Goal: Task Accomplishment & Management: Use online tool/utility

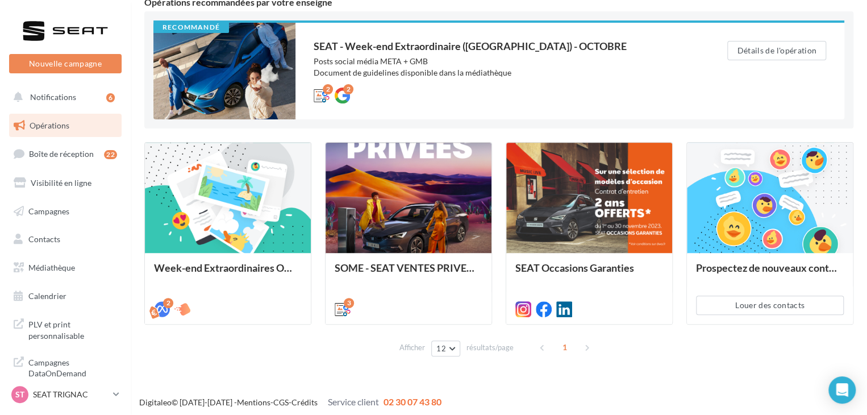
scroll to position [114, 0]
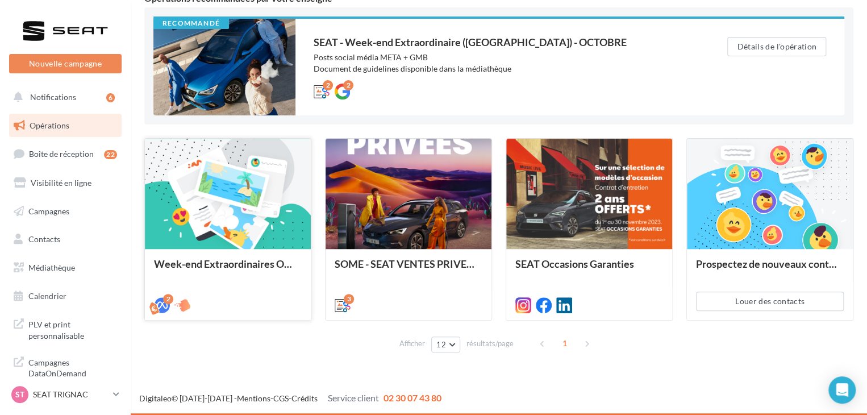
click at [251, 286] on div "Week-end Extraordinaires Octobre 2025" at bounding box center [228, 284] width 148 height 52
click at [311, 350] on div "Opérations marketing Filtrer par canal Filtrer par catégorie 4 opérations (sur …" at bounding box center [498, 130] width 709 height 453
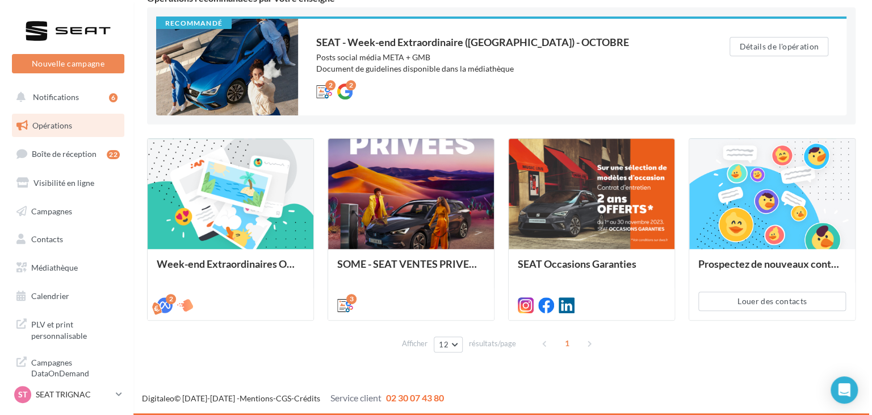
scroll to position [103, 0]
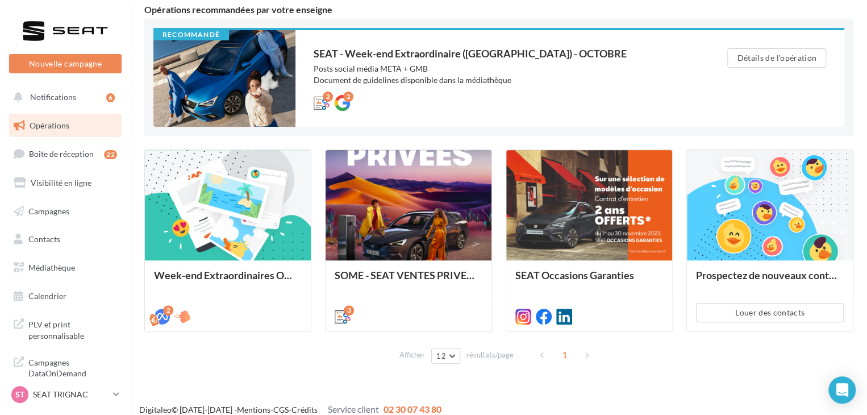
click at [631, 131] on div "Recommandé SEAT - Week-end Extraordinaire (JPO) - OCTOBRE Posts social média ME…" at bounding box center [498, 77] width 709 height 117
click at [628, 87] on div "SEAT - Week-end Extraordinaire (JPO) - OCTOBRE Posts social média META + GMB Do…" at bounding box center [501, 78] width 377 height 60
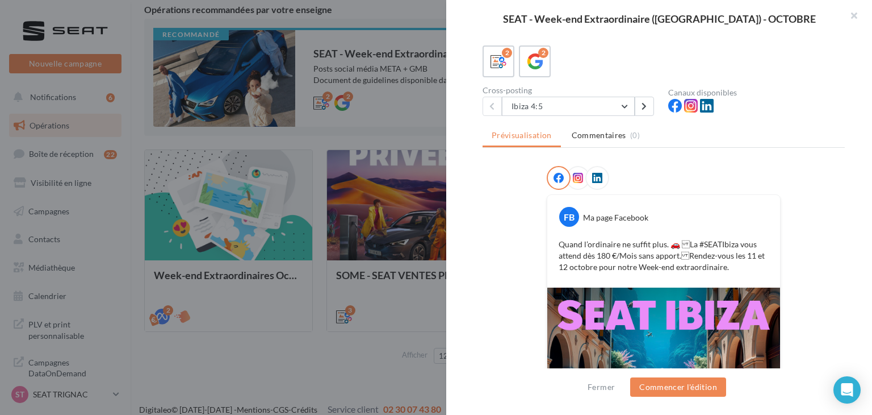
scroll to position [59, 0]
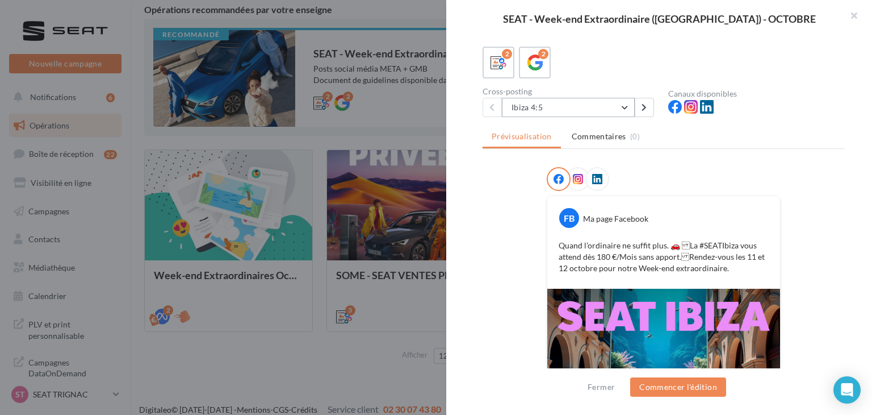
click at [570, 99] on button "Ibiza 4:5" at bounding box center [568, 107] width 133 height 19
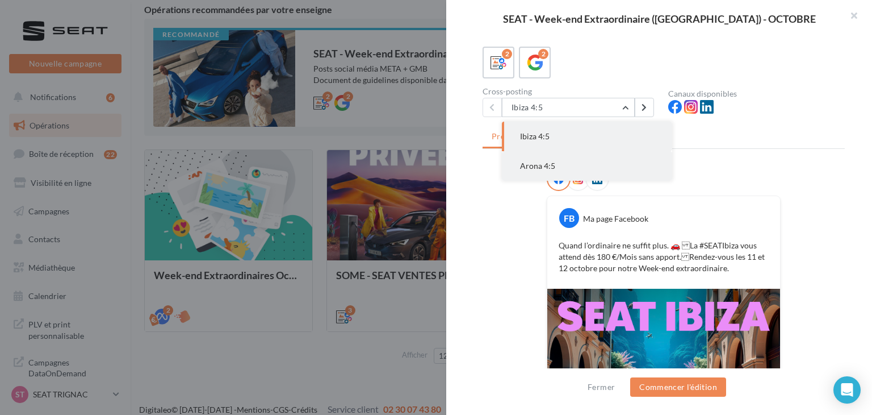
click at [550, 161] on span "Arona 4:5" at bounding box center [537, 166] width 35 height 10
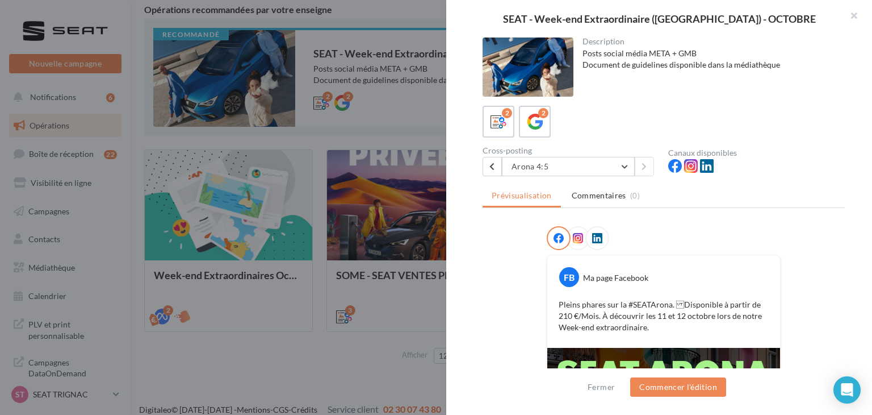
scroll to position [43, 0]
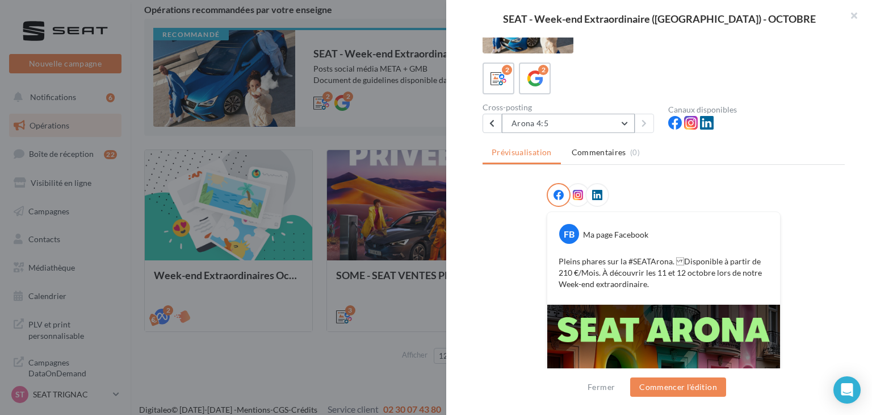
click at [547, 126] on button "Arona 4:5" at bounding box center [568, 123] width 133 height 19
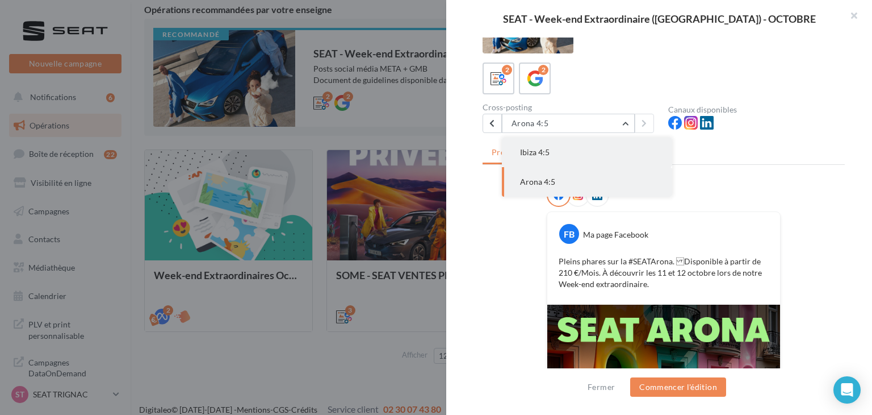
click at [544, 146] on button "Ibiza 4:5" at bounding box center [587, 152] width 170 height 30
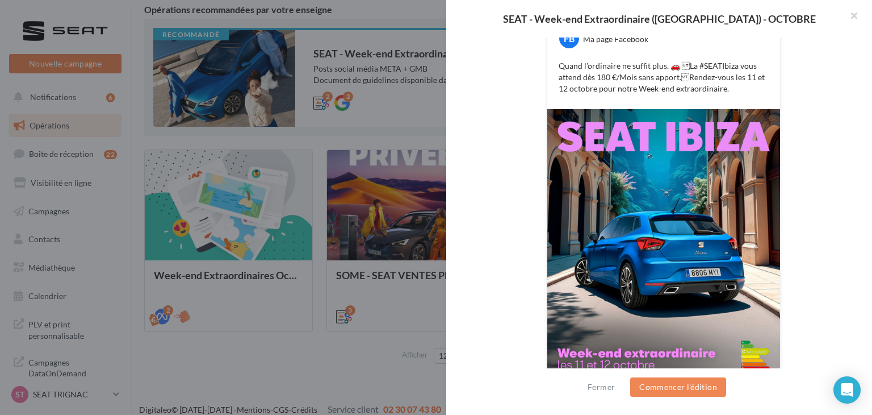
scroll to position [208, 0]
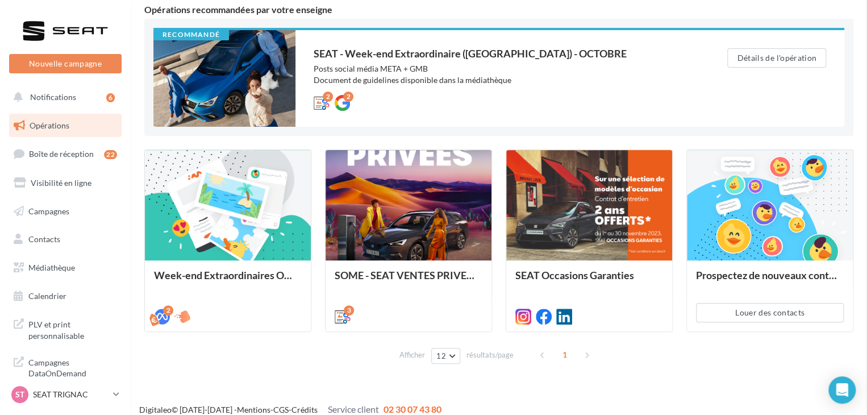
click at [349, 378] on div "Opérations marketing Filtrer par canal Filtrer par catégorie 4 opérations (sur …" at bounding box center [499, 146] width 736 height 498
click at [501, 93] on div "SEAT - Week-end Extraordinaire (JPO) - OCTOBRE Posts social média META + GMB Do…" at bounding box center [501, 78] width 377 height 60
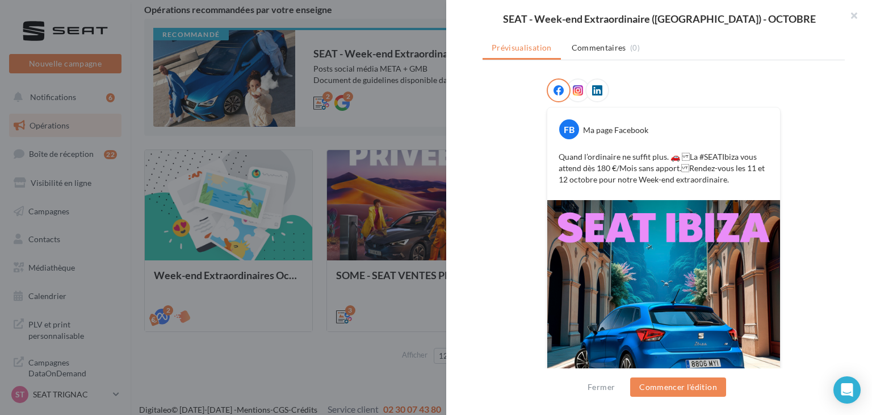
scroll to position [164, 0]
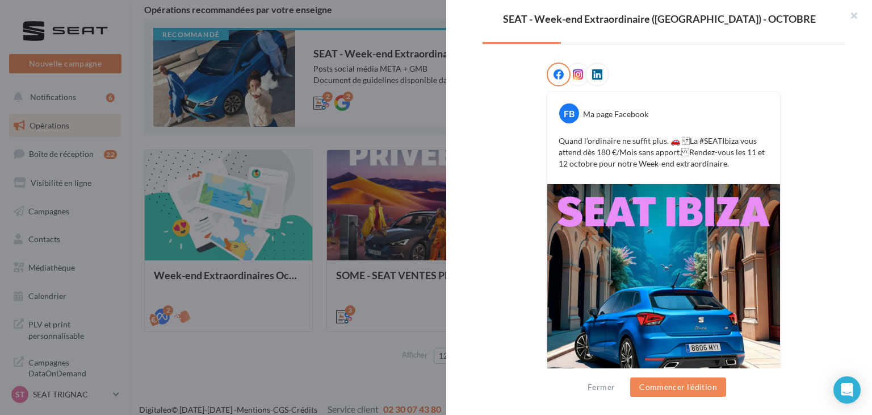
click at [533, 150] on div "FB Ma page Facebook Quand l’ordinaire ne suffit plus. 🚗 La #SEATIbiza vous att…" at bounding box center [664, 276] width 362 height 428
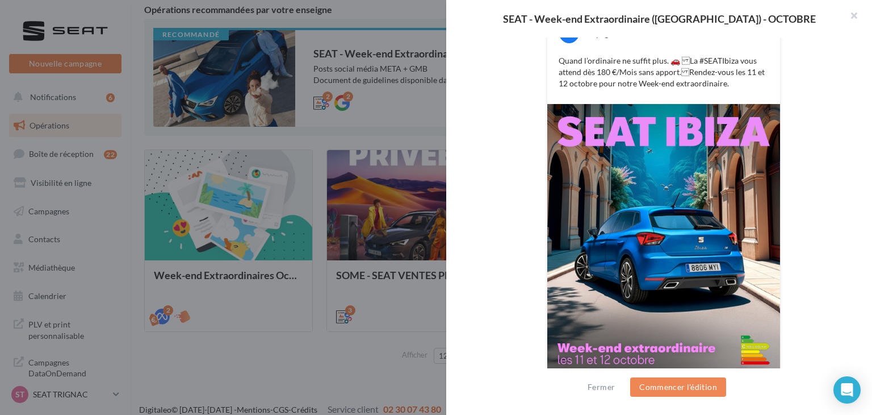
scroll to position [0, 0]
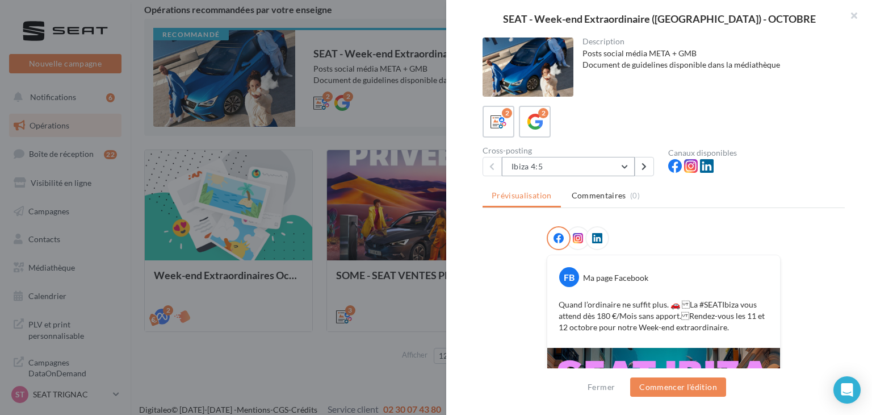
click at [584, 157] on button "Ibiza 4:5" at bounding box center [568, 166] width 133 height 19
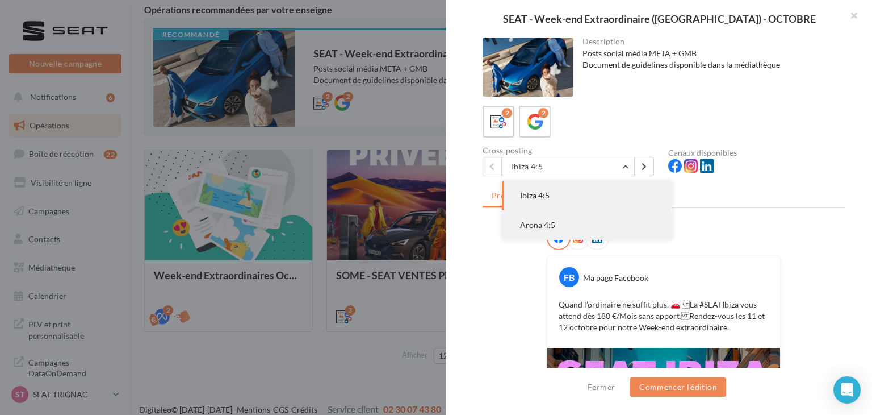
click at [557, 224] on button "Arona 4:5" at bounding box center [587, 225] width 170 height 30
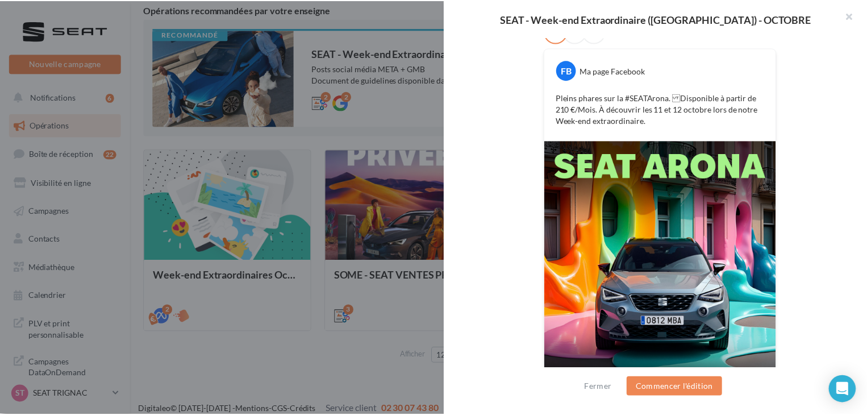
scroll to position [200, 0]
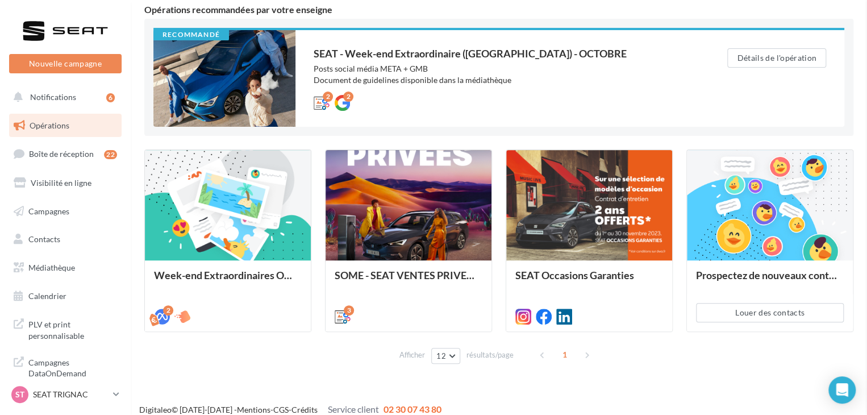
click at [320, 334] on div "Opérations marketing Filtrer par canal Filtrer par catégorie 4 opérations (sur …" at bounding box center [498, 141] width 709 height 453
click at [102, 396] on p "SEAT TRIGNAC" at bounding box center [71, 393] width 76 height 11
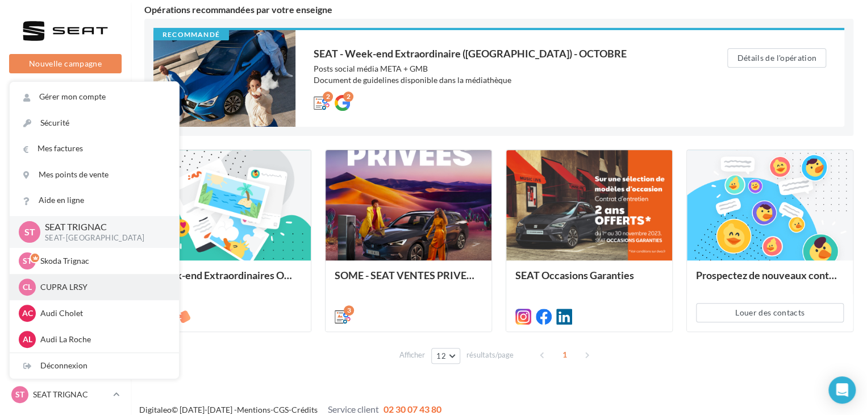
click at [90, 287] on p "CUPRA LRSY" at bounding box center [102, 286] width 125 height 11
